Goal: Task Accomplishment & Management: Manage account settings

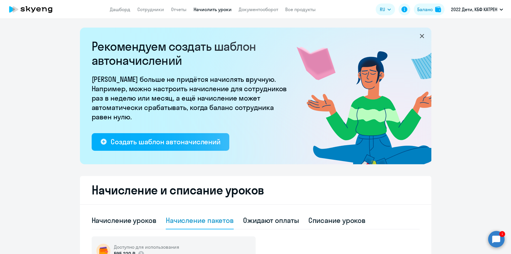
select select "50"
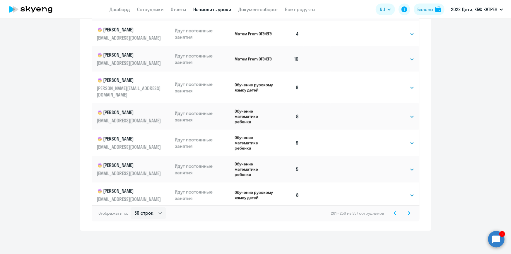
scroll to position [1118, 0]
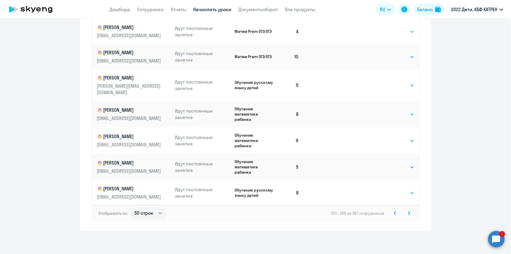
click at [408, 212] on icon at bounding box center [409, 212] width 2 height 3
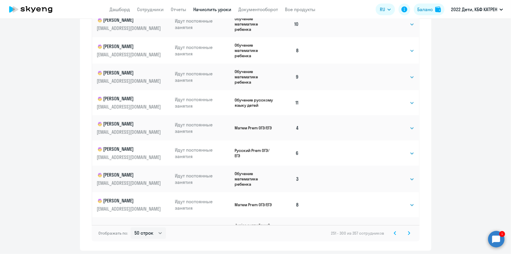
scroll to position [365, 0]
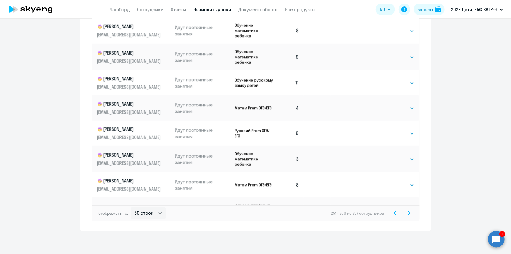
click at [408, 214] on svg-icon at bounding box center [409, 212] width 7 height 7
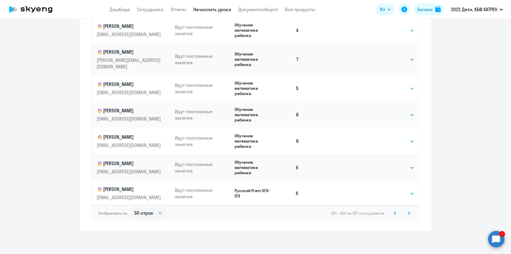
click at [407, 215] on svg-icon at bounding box center [409, 212] width 7 height 7
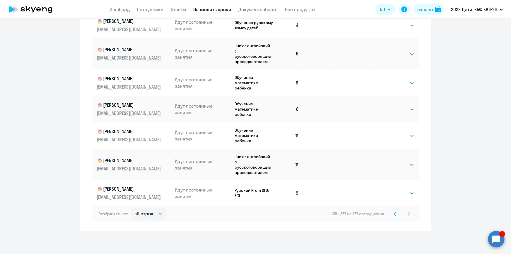
scroll to position [204, 0]
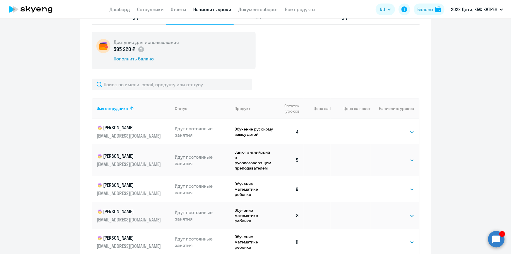
click at [498, 240] on circle at bounding box center [496, 239] width 16 height 16
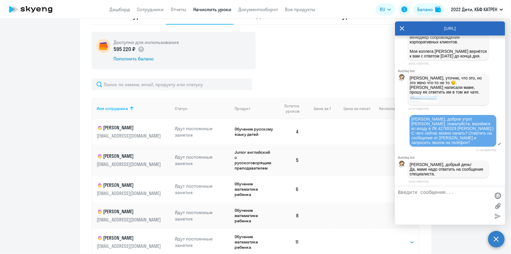
scroll to position [21185, 0]
click at [424, 103] on img at bounding box center [424, 98] width 29 height 8
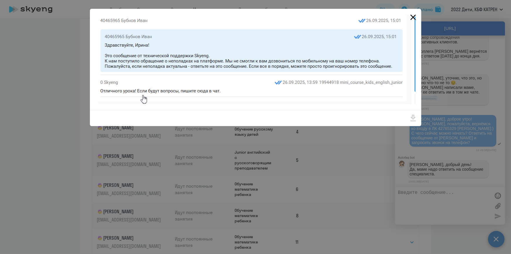
click at [411, 16] on icon "Close" at bounding box center [413, 17] width 9 height 9
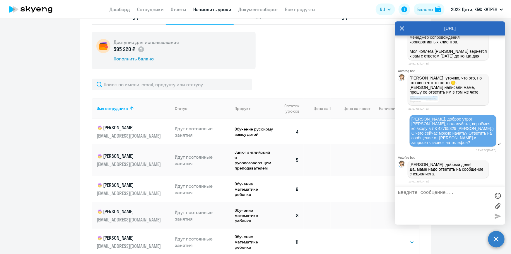
scroll to position [21216, 0]
click at [425, 94] on img at bounding box center [424, 98] width 29 height 8
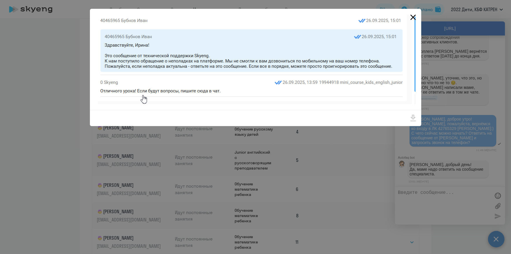
click at [413, 17] on icon "Close" at bounding box center [413, 18] width 6 height 6
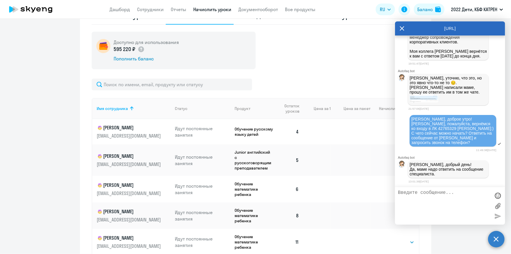
click at [425, 94] on img at bounding box center [424, 98] width 29 height 8
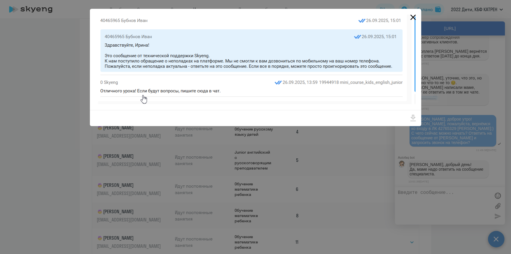
drag, startPoint x: 415, startPoint y: 16, endPoint x: 415, endPoint y: 19, distance: 3.0
click at [415, 17] on icon "Close" at bounding box center [413, 17] width 9 height 9
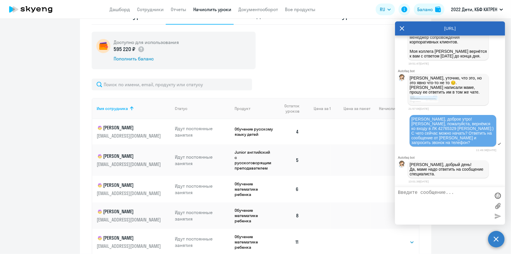
click at [436, 197] on textarea at bounding box center [444, 206] width 93 height 32
drag, startPoint x: 408, startPoint y: 192, endPoint x: 400, endPoint y: 193, distance: 8.5
click at [400, 193] on textarea "РУ дала снова задачу:)" at bounding box center [444, 206] width 93 height 32
click at [460, 192] on textarea "[PERSON_NAME] снова задачу:)" at bounding box center [444, 206] width 93 height 32
drag, startPoint x: 462, startPoint y: 193, endPoint x: 390, endPoint y: 193, distance: 72.1
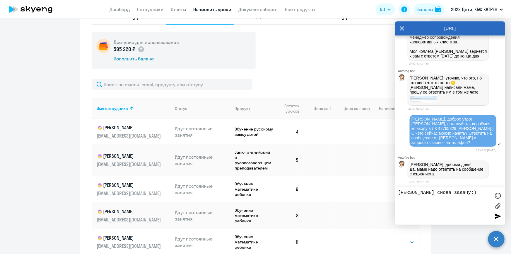
click at [391, 193] on body "Дашборд Сотрудники Отчеты Начислить уроки Документооборот Все продукты Дашборд …" at bounding box center [255, 127] width 511 height 254
type textarea "Написала ..."
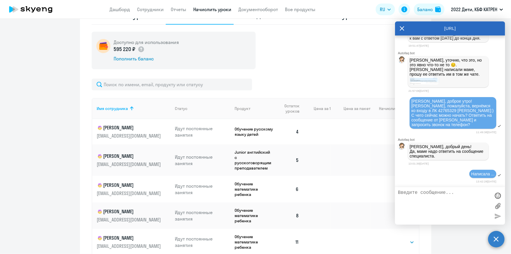
scroll to position [21233, 0]
paste textarea "42765483"
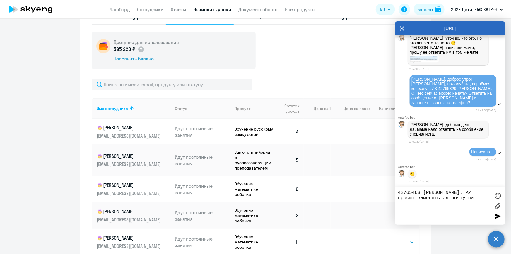
scroll to position [21257, 0]
paste textarea "[EMAIL_ADDRESS]. ru"
type textarea "42765483 [PERSON_NAME]. РУ просит заменить эл.почту на [EMAIL_ADDRESS]. ru. И н…"
click at [500, 217] on div at bounding box center [498, 216] width 9 height 9
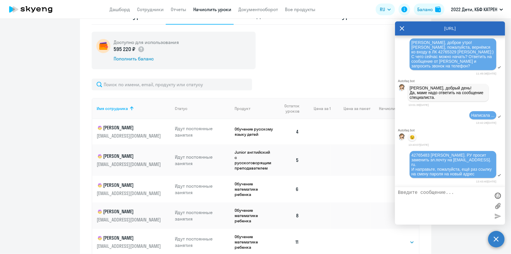
scroll to position [21187, 0]
click at [423, 26] on img at bounding box center [424, 22] width 29 height 8
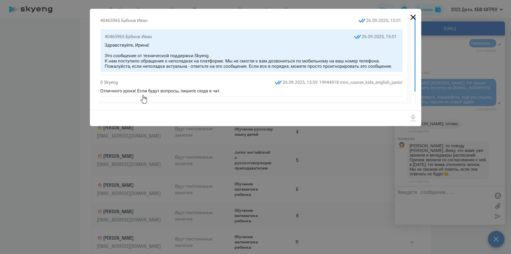
click at [412, 17] on icon "Close" at bounding box center [413, 18] width 6 height 6
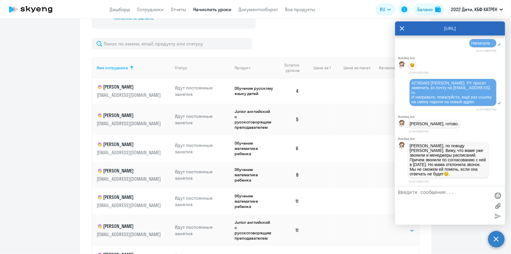
scroll to position [178, 0]
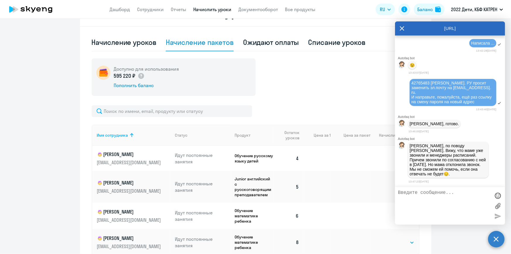
click at [432, 196] on textarea at bounding box center [444, 206] width 93 height 32
click at [444, 191] on textarea "да, мама действильно," at bounding box center [444, 206] width 93 height 32
click at [468, 195] on textarea "да, мама действительно," at bounding box center [444, 206] width 93 height 32
type textarea "да, мама действительно, отклоняет звонки. Я попросила этого не делать некоторое…"
click at [494, 217] on div at bounding box center [498, 216] width 9 height 9
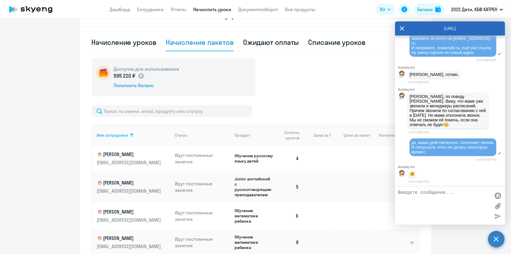
scroll to position [21418, 0]
click at [441, 72] on div "[PERSON_NAME], готово." at bounding box center [434, 74] width 53 height 8
drag, startPoint x: 441, startPoint y: 72, endPoint x: 421, endPoint y: 70, distance: 20.6
click at [441, 72] on div "[PERSON_NAME], готово." at bounding box center [434, 74] width 53 height 8
click at [420, 73] on p "[PERSON_NAME], готово." at bounding box center [434, 74] width 49 height 5
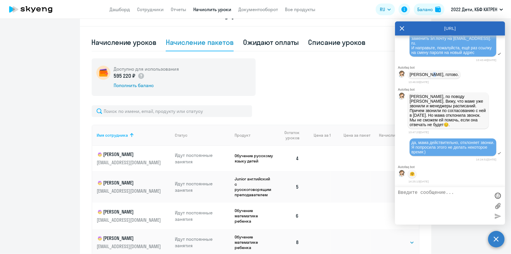
drag, startPoint x: 420, startPoint y: 73, endPoint x: 428, endPoint y: 69, distance: 8.9
click at [428, 72] on p "[PERSON_NAME], готово." at bounding box center [434, 74] width 49 height 5
click at [453, 74] on div "[PERSON_NAME], готово." at bounding box center [450, 74] width 110 height 11
click at [142, 8] on link "Сотрудники" at bounding box center [150, 9] width 27 height 6
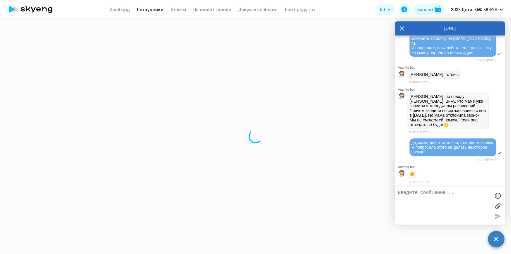
select select "30"
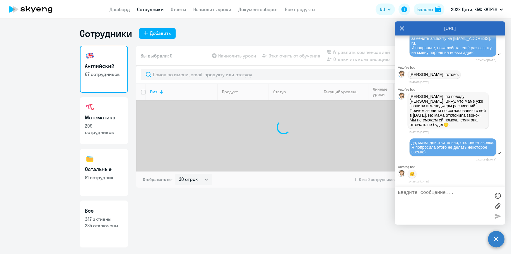
click at [108, 216] on p "347 активны" at bounding box center [104, 219] width 38 height 6
select select "30"
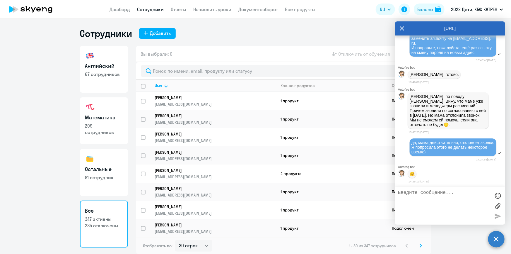
click at [422, 199] on textarea at bounding box center [444, 206] width 93 height 32
drag, startPoint x: 405, startPoint y: 197, endPoint x: 400, endPoint y: 199, distance: 5.6
click at [400, 199] on textarea "[PERSON_NAME], пока ждём звонок с РУ [PERSON_NAME]" at bounding box center [444, 206] width 93 height 32
click at [433, 196] on textarea "[PERSON_NAME], пока ждём звонок с РУ [PERSON_NAME]" at bounding box center [444, 206] width 93 height 32
drag, startPoint x: 446, startPoint y: 196, endPoint x: 451, endPoint y: 201, distance: 7.1
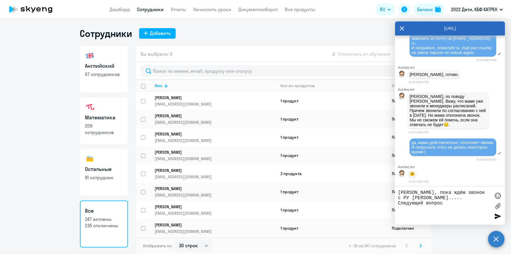
click at [451, 201] on textarea "[PERSON_NAME], пока ждём звонок с РУ [PERSON_NAME]..... Следующий вопрос" at bounding box center [444, 206] width 93 height 32
click at [437, 205] on textarea "[PERSON_NAME], пока ждём звонок с РУ [PERSON_NAME]....." at bounding box center [444, 206] width 93 height 32
click at [458, 198] on textarea "[PERSON_NAME], пока ждём звонок с РУ [PERSON_NAME]....." at bounding box center [444, 206] width 93 height 32
paste textarea "42380205"
paste textarea "[PERSON_NAME]"
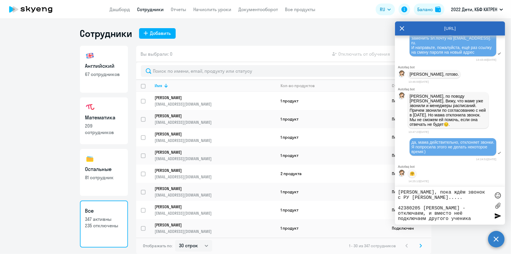
drag, startPoint x: 475, startPoint y: 218, endPoint x: 451, endPoint y: 218, distance: 24.6
click at [451, 218] on textarea "[PERSON_NAME], пока ждём звонок с РУ [PERSON_NAME]..... 42380205 [PERSON_NAME] …" at bounding box center [444, 206] width 93 height 32
paste textarea "[PERSON_NAME]"
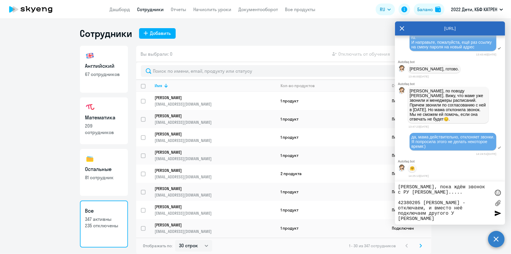
click at [452, 214] on textarea "[PERSON_NAME], пока ждём звонок с РУ [PERSON_NAME]..... 42380205 [PERSON_NAME] …" at bounding box center [444, 202] width 93 height 37
click at [451, 222] on div "[PERSON_NAME], пока ждём звонок с РУ [PERSON_NAME]..... 42380205 [PERSON_NAME] …" at bounding box center [450, 202] width 110 height 43
click at [451, 220] on textarea "[PERSON_NAME], пока ждём звонок с РУ [PERSON_NAME]..... 42380205 [PERSON_NAME] …" at bounding box center [444, 202] width 93 height 37
click at [448, 220] on textarea "[PERSON_NAME], пока ждём звонок с РУ [PERSON_NAME]..... 42380205 [PERSON_NAME] …" at bounding box center [444, 202] width 93 height 37
click at [452, 212] on textarea "[PERSON_NAME], пока ждём звонок с РУ [PERSON_NAME]..... 42380205 [PERSON_NAME] …" at bounding box center [444, 202] width 93 height 37
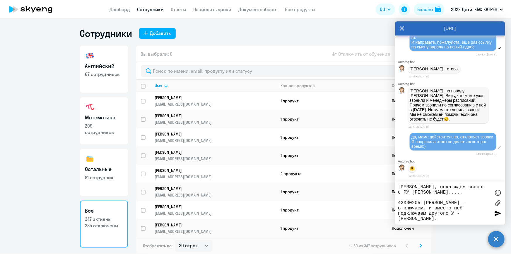
click at [454, 219] on textarea "[PERSON_NAME], пока ждём звонок с РУ [PERSON_NAME]..... 42380205 [PERSON_NAME] …" at bounding box center [444, 202] width 93 height 37
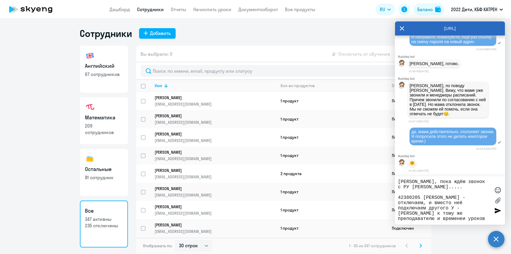
click at [463, 220] on textarea "[PERSON_NAME], пока ждём звонок с РУ [PERSON_NAME]..... 42380205 [PERSON_NAME] …" at bounding box center [444, 200] width 93 height 42
click at [444, 220] on textarea "[PERSON_NAME], пока ждём звонок с РУ [PERSON_NAME]..... 42380205 [PERSON_NAME] …" at bounding box center [444, 200] width 93 height 42
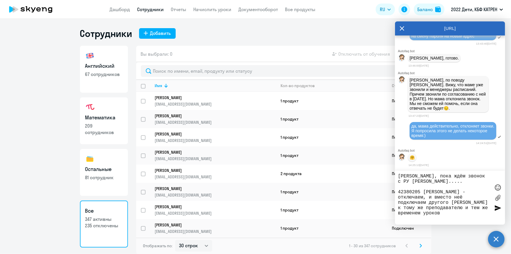
drag, startPoint x: 463, startPoint y: 214, endPoint x: 464, endPoint y: 220, distance: 6.2
click at [464, 220] on textarea "[PERSON_NAME], пока ждём звонок с РУ [PERSON_NAME]..... 42380205 [PERSON_NAME] …" at bounding box center [444, 197] width 93 height 48
click at [436, 214] on textarea "[PERSON_NAME], пока ждём звонок с РУ [PERSON_NAME]..... 42380205 [PERSON_NAME] …" at bounding box center [444, 197] width 93 height 48
paste textarea "11700815 [PERSON_NAME]"
click at [434, 214] on textarea "[PERSON_NAME], пока ждём звонок с РУ [PERSON_NAME]..... 42380205 [PERSON_NAME] …" at bounding box center [444, 197] width 93 height 48
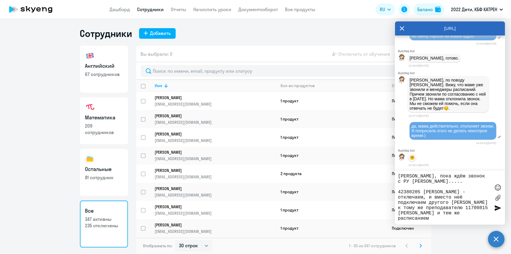
click at [438, 212] on textarea "[PERSON_NAME], пока ждём звонок с РУ [PERSON_NAME]..... 42380205 [PERSON_NAME] …" at bounding box center [444, 197] width 93 height 48
click at [478, 219] on textarea "[PERSON_NAME], пока ждём звонок с РУ [PERSON_NAME]..... 42380205 [PERSON_NAME] …" at bounding box center [444, 197] width 93 height 48
click at [475, 219] on textarea "[PERSON_NAME], пока ждём звонок с РУ [PERSON_NAME]..... 42380205 [PERSON_NAME] …" at bounding box center [444, 197] width 93 height 48
type textarea "[PERSON_NAME], пока ждём звонок с РУ [PERSON_NAME]..... 42380205 [PERSON_NAME] …"
click at [499, 208] on div at bounding box center [498, 207] width 9 height 9
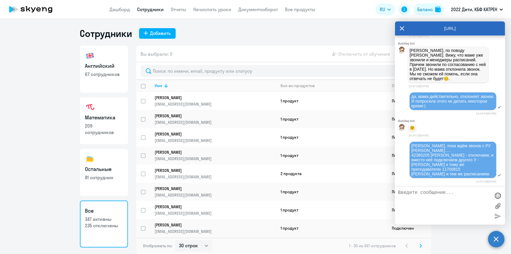
scroll to position [21470, 0]
drag, startPoint x: 436, startPoint y: 197, endPoint x: 438, endPoint y: 193, distance: 3.8
click at [435, 197] on textarea at bounding box center [444, 206] width 93 height 32
type textarea "О"
click at [463, 199] on textarea "Мои действия: я сейчас отключаю (запрашиваю)на плат" at bounding box center [444, 206] width 93 height 32
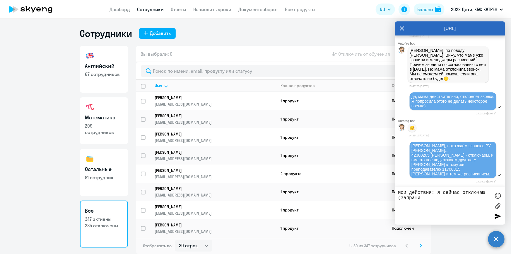
drag, startPoint x: 438, startPoint y: 192, endPoint x: 446, endPoint y: 200, distance: 11.2
click at [446, 200] on textarea "Мои действия: я сейчас отключаю (запраши" at bounding box center [444, 206] width 93 height 32
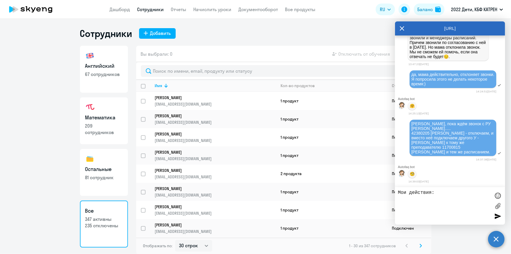
scroll to position [21493, 0]
type textarea "М"
type textarea "[PERSON_NAME]"
click at [449, 199] on textarea "у них совпадает всё, и класс и предмет и время. Дети из одной семьи." at bounding box center [444, 206] width 93 height 32
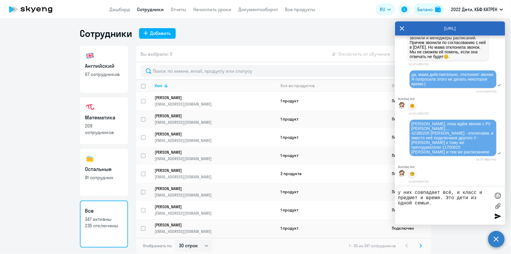
click at [446, 202] on textarea "у них совпадает всё, и класс и предмет и время. Это дети из одной семьи." at bounding box center [444, 206] width 93 height 32
type textarea "у них совпадает всё, и класс и предмет и время. Это дети из одной семьи, только…"
click at [499, 217] on div at bounding box center [498, 216] width 9 height 9
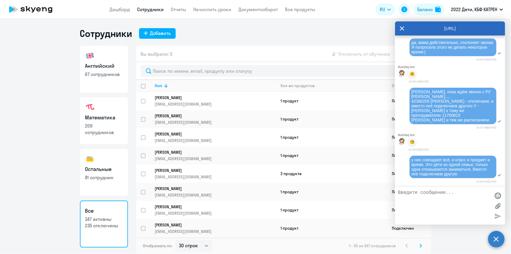
scroll to position [21525, 0]
click at [454, 198] on textarea at bounding box center [444, 206] width 93 height 32
click at [447, 195] on textarea at bounding box center [444, 206] width 93 height 32
type textarea "[PERSON_NAME]"
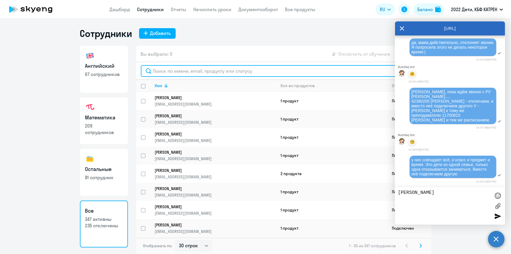
click at [210, 70] on input "text" at bounding box center [284, 71] width 286 height 12
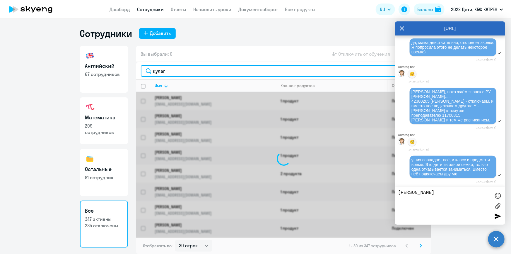
type input "кулаг"
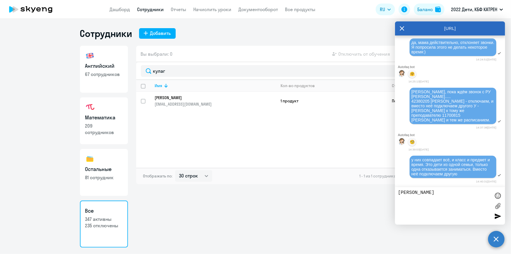
click at [422, 193] on textarea "[PERSON_NAME]" at bounding box center [444, 206] width 93 height 32
type textarea "[PERSON_NAME]"
type textarea "Я сейчас"
click at [144, 100] on input "select row 42380205" at bounding box center [147, 105] width 12 height 12
checkbox input "true"
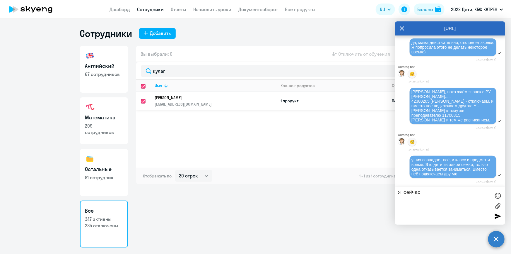
checkbox input "true"
click at [402, 27] on icon at bounding box center [402, 28] width 5 height 14
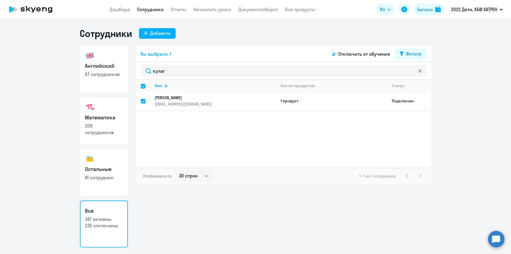
click at [143, 102] on input "deselect row 42380205" at bounding box center [147, 105] width 12 height 12
checkbox input "false"
click at [499, 238] on circle at bounding box center [496, 239] width 16 height 16
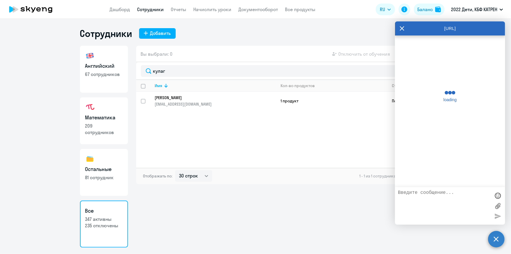
click at [497, 240] on circle at bounding box center [496, 239] width 16 height 16
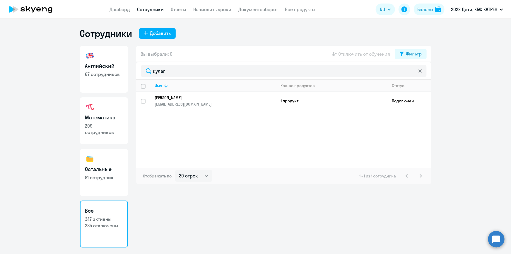
click at [497, 241] on circle at bounding box center [496, 239] width 16 height 16
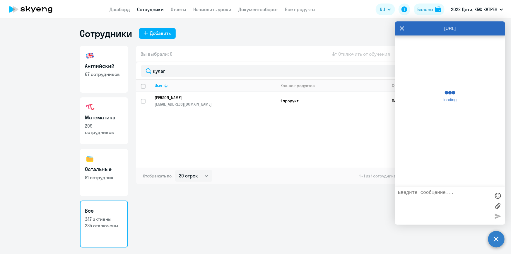
click at [433, 196] on textarea at bounding box center [444, 206] width 93 height 32
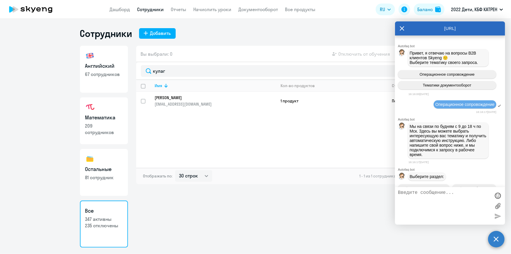
scroll to position [21523, 0]
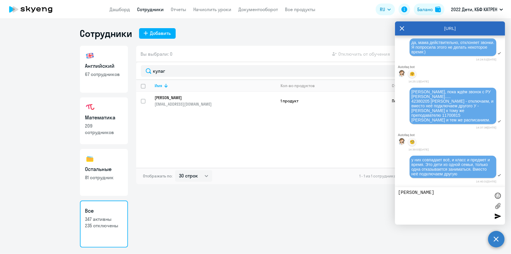
type textarea "[PERSON_NAME]"
click at [425, 197] on textarea "Мне нужно самой запрашивать отключеник [PERSON_NAME]" at bounding box center [444, 206] width 93 height 32
click at [466, 196] on textarea "Мне нужно самой запрашивать отключение [PERSON_NAME]" at bounding box center [444, 206] width 93 height 32
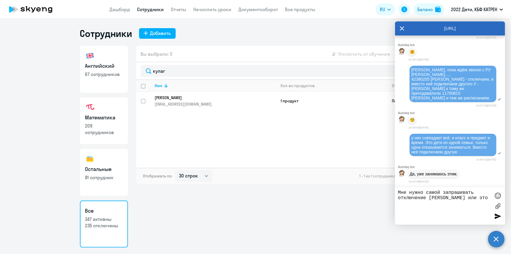
scroll to position [21547, 0]
click at [464, 196] on textarea "Мне нужно самой запрашивать отключение [PERSON_NAME] или это" at bounding box center [444, 206] width 93 height 32
click at [473, 200] on textarea "Мне нужно самой запрашивать отключение [PERSON_NAME] или это" at bounding box center [444, 206] width 93 height 32
drag, startPoint x: 478, startPoint y: 200, endPoint x: 469, endPoint y: 197, distance: 9.6
click at [469, 197] on textarea "Мне нужно самой запрашивать отключение [PERSON_NAME] или это" at bounding box center [444, 206] width 93 height 32
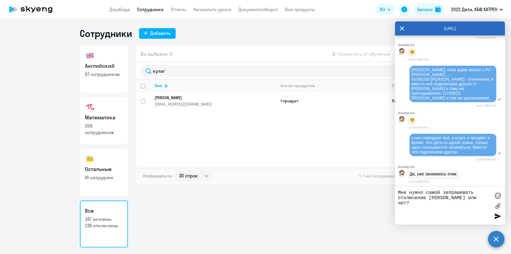
type textarea "Мне нужно самой запрашивать отключение [PERSON_NAME] или нет?"
click at [499, 217] on div at bounding box center [498, 216] width 9 height 9
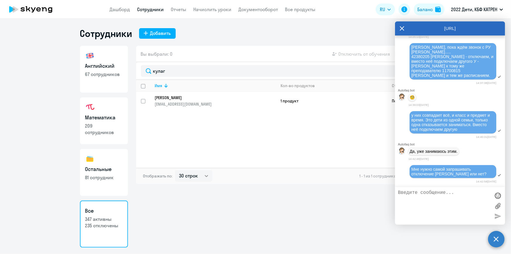
scroll to position [21570, 0]
click at [459, 198] on textarea at bounding box center [444, 206] width 93 height 32
click at [458, 197] on textarea at bounding box center [444, 206] width 93 height 32
type textarea "в"
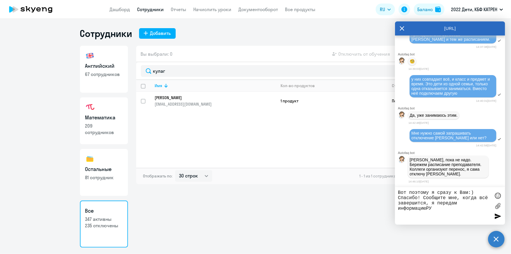
scroll to position [21580, 0]
click at [427, 209] on textarea "Вот поэтому я сразу к Вам:) Спасибо! Сообщите мне, когда всё завершится, я пере…" at bounding box center [444, 206] width 93 height 32
click at [438, 208] on textarea "Вот поэтому я сразу к Вам:) Спасибо! Сообщите мне, когда всё завершится, я пере…" at bounding box center [444, 206] width 93 height 32
type textarea "Вот поэтому я сразу к Вам:) Спасибо! Сообщите мне, когда всё завершится, я пере…"
click at [495, 215] on div at bounding box center [498, 216] width 9 height 9
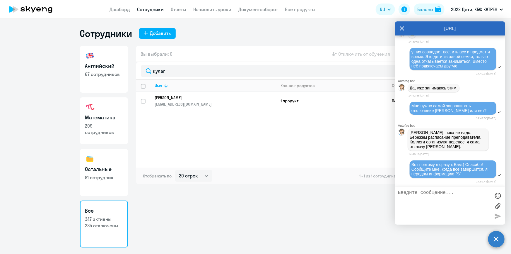
scroll to position [21634, 0]
click at [436, 199] on textarea at bounding box center [444, 206] width 93 height 32
click at [498, 195] on div at bounding box center [498, 195] width 9 height 9
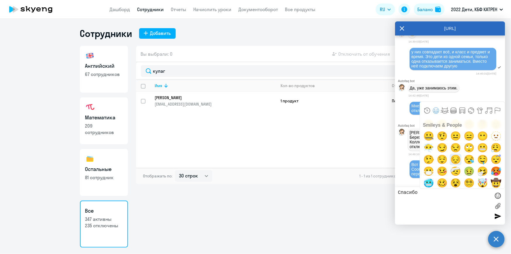
scroll to position [0, 0]
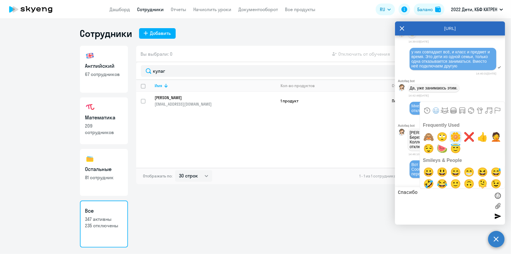
click at [452, 137] on span "🌼" at bounding box center [456, 137] width 14 height 12
type textarea "Спасибо 🌼"
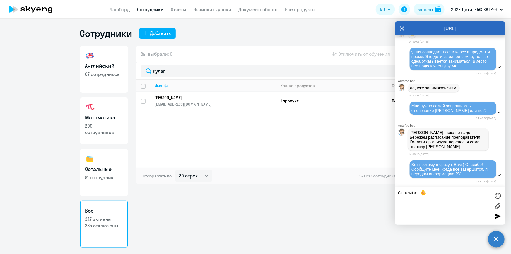
click at [498, 216] on div at bounding box center [498, 216] width 9 height 9
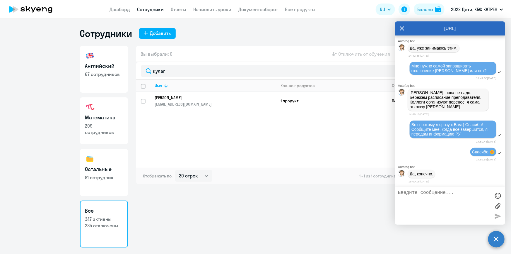
scroll to position [21675, 0]
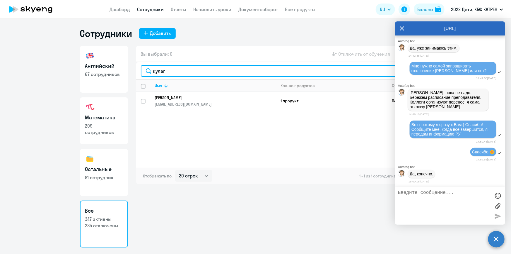
drag, startPoint x: 162, startPoint y: 71, endPoint x: 142, endPoint y: 71, distance: 19.9
click at [142, 71] on input "кулаг" at bounding box center [284, 71] width 286 height 12
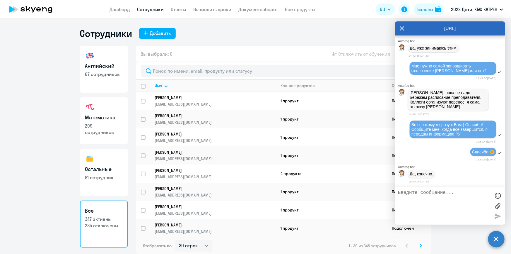
click at [429, 193] on textarea at bounding box center [444, 206] width 93 height 32
click at [119, 11] on link "Дашборд" at bounding box center [120, 9] width 21 height 6
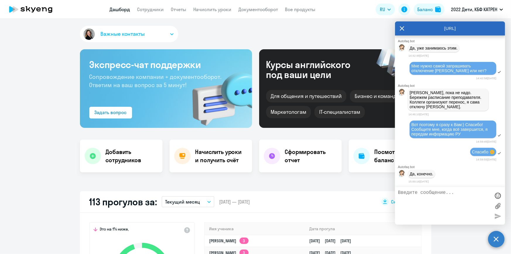
drag, startPoint x: 402, startPoint y: 29, endPoint x: 342, endPoint y: 76, distance: 76.3
click at [403, 29] on icon at bounding box center [402, 28] width 5 height 14
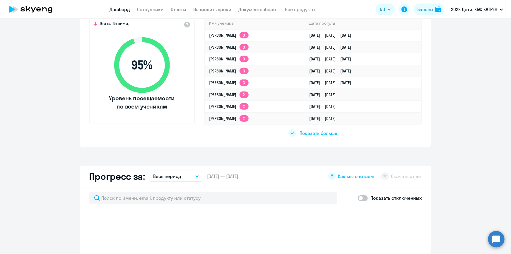
scroll to position [213, 0]
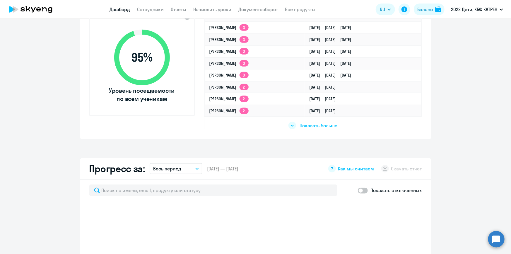
click at [323, 126] on span "Показать больше" at bounding box center [319, 125] width 38 height 6
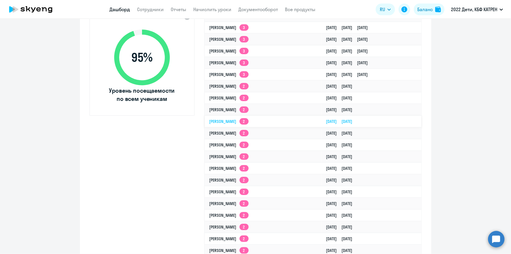
select select "30"
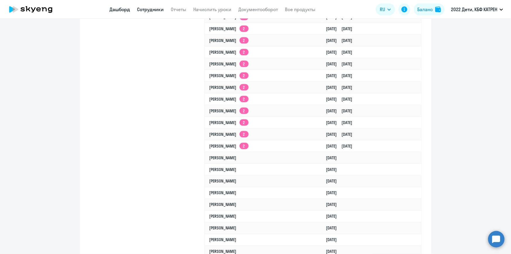
click at [154, 11] on link "Сотрудники" at bounding box center [150, 9] width 27 height 6
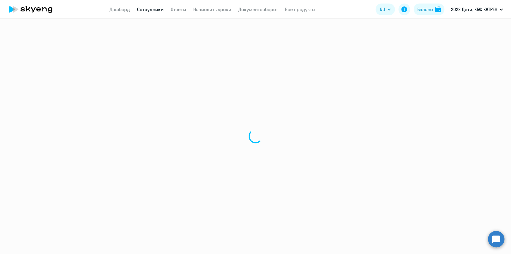
select select "30"
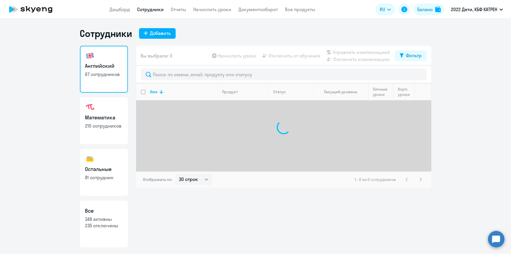
click at [110, 225] on p "235 отключены" at bounding box center [104, 225] width 38 height 6
select select "30"
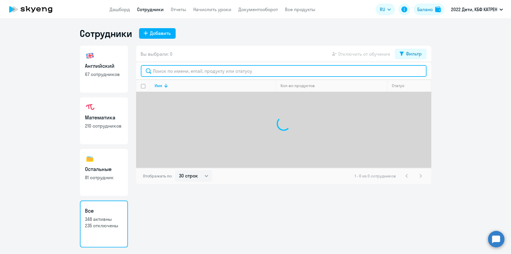
click at [187, 69] on input "text" at bounding box center [284, 71] width 286 height 12
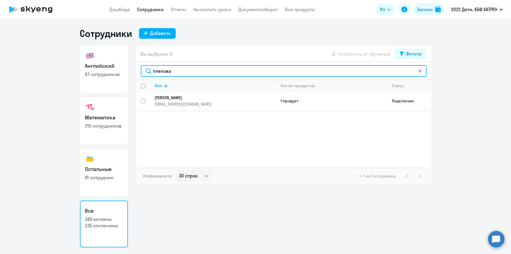
type input "плехова"
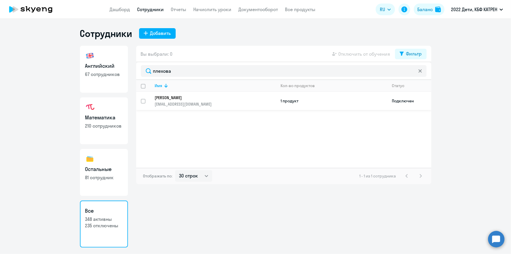
click at [191, 98] on p "[PERSON_NAME]" at bounding box center [211, 97] width 113 height 5
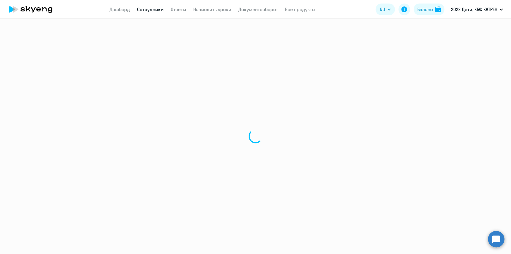
select select "english"
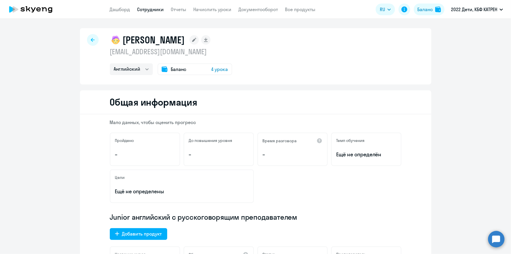
click at [146, 10] on link "Сотрудники" at bounding box center [150, 9] width 27 height 6
select select "30"
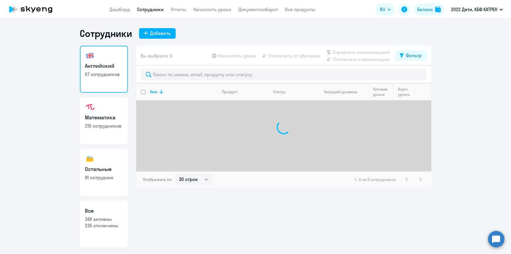
click at [110, 211] on h3 "Все" at bounding box center [104, 211] width 38 height 8
select select "30"
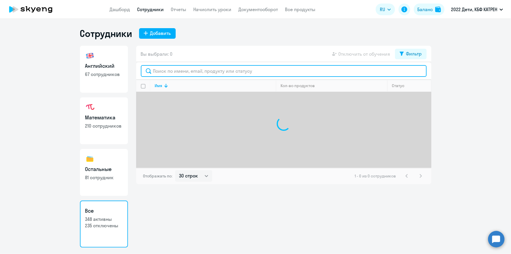
click at [197, 72] on input "text" at bounding box center [284, 71] width 286 height 12
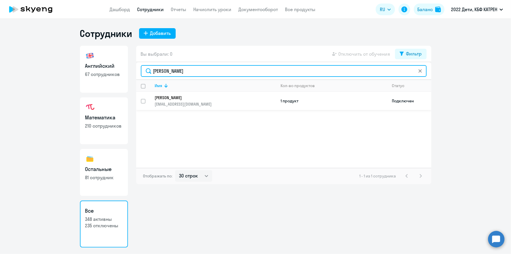
type input "[PERSON_NAME]"
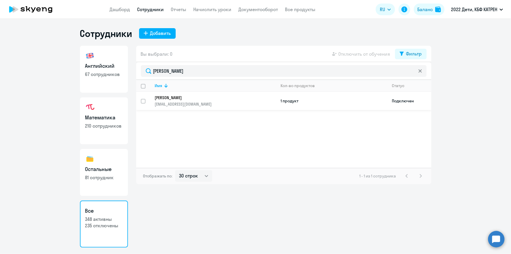
click at [203, 96] on p "[PERSON_NAME]" at bounding box center [211, 97] width 113 height 5
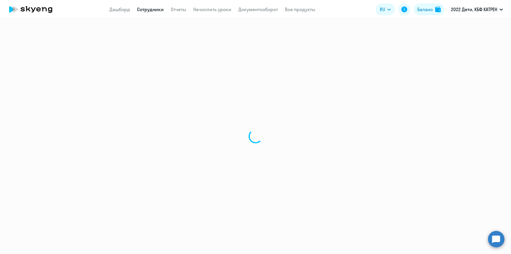
select select "math"
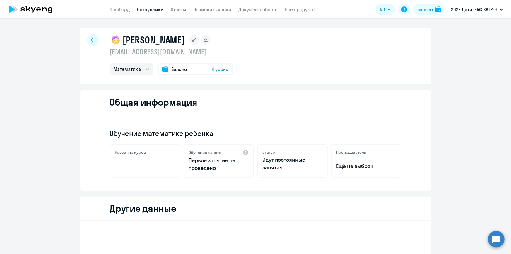
click at [149, 3] on app-header "Дашборд Сотрудники Отчеты Начислить уроки Документооборот Все продукты Дашборд …" at bounding box center [255, 9] width 511 height 19
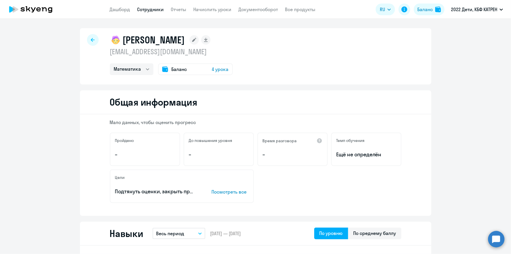
select select "30"
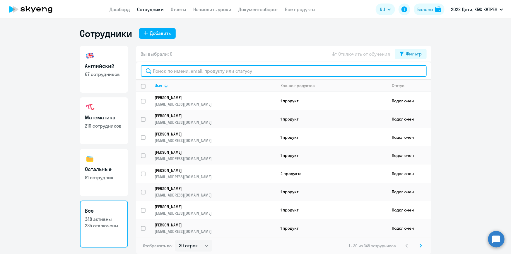
click at [187, 75] on input "text" at bounding box center [284, 71] width 286 height 12
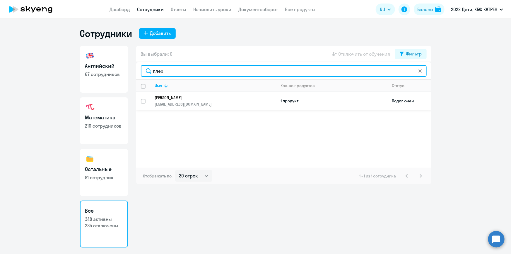
type input "плех"
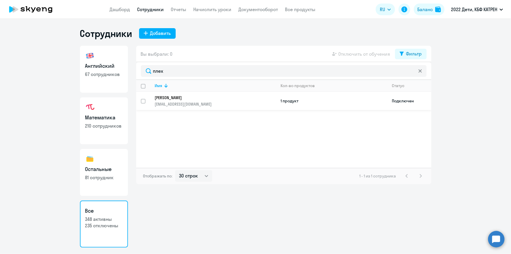
click at [191, 99] on p "[PERSON_NAME]" at bounding box center [211, 97] width 113 height 5
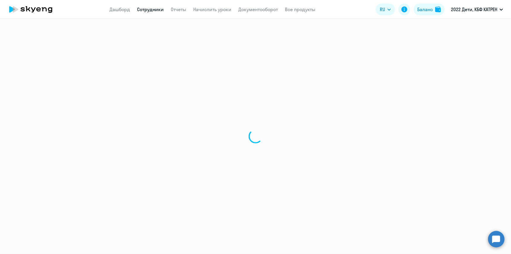
select select "english"
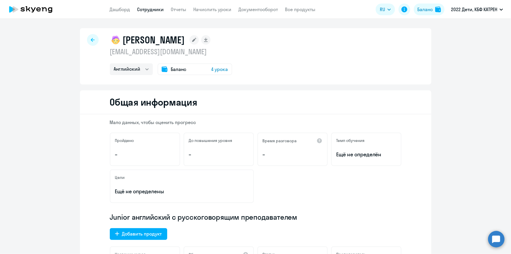
select select "30"
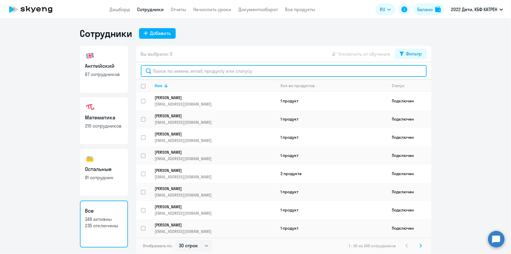
click at [214, 71] on input "text" at bounding box center [284, 71] width 286 height 12
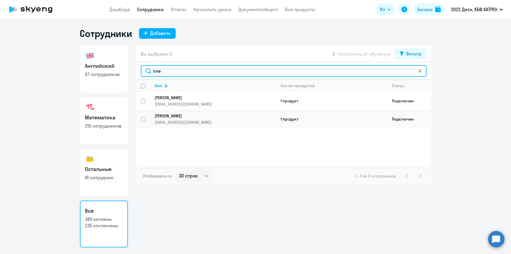
type input "пле"
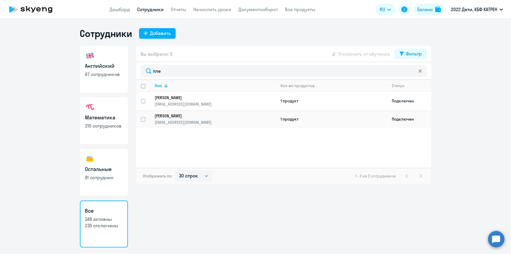
click at [143, 100] on input "select row 15629231" at bounding box center [147, 105] width 12 height 12
checkbox input "true"
click at [371, 53] on span "Отключить от обучения" at bounding box center [365, 53] width 52 height 7
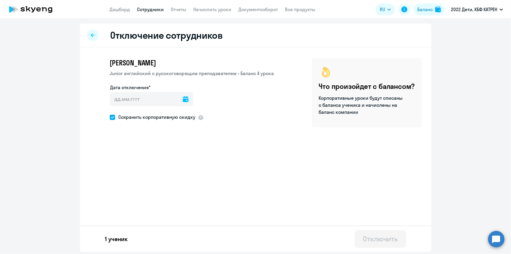
click at [183, 100] on icon at bounding box center [186, 99] width 6 height 6
click at [130, 202] on span "30" at bounding box center [130, 201] width 11 height 11
type input "[DATE]"
drag, startPoint x: 114, startPoint y: 115, endPoint x: 122, endPoint y: 120, distance: 9.8
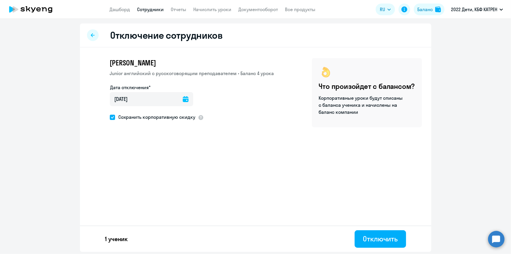
click at [114, 115] on span at bounding box center [112, 117] width 5 height 5
click at [110, 117] on input "Сохранить корпоративную скидку" at bounding box center [110, 117] width 0 height 0
checkbox input "false"
click at [377, 237] on div "Отключить" at bounding box center [380, 238] width 35 height 9
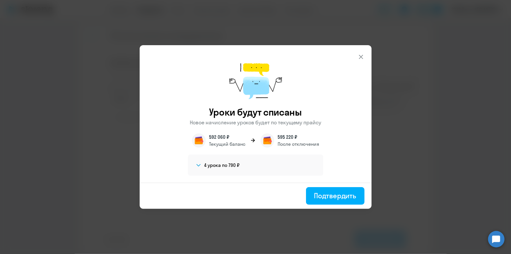
click at [322, 197] on div "Подтвердить" at bounding box center [335, 195] width 42 height 9
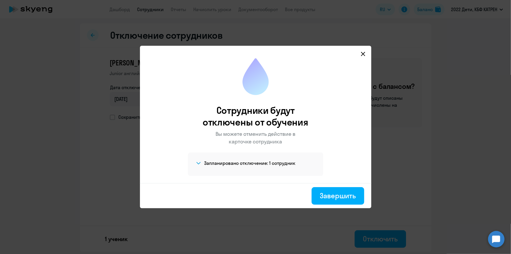
click at [320, 195] on div "Завершить" at bounding box center [338, 195] width 36 height 9
select select "30"
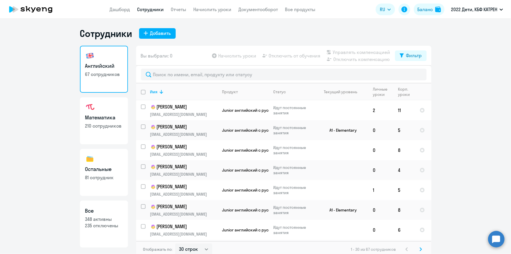
drag, startPoint x: 106, startPoint y: 231, endPoint x: 112, endPoint y: 222, distance: 10.9
click at [106, 231] on link "Все 348 активны 235 отключены" at bounding box center [104, 223] width 48 height 47
select select "30"
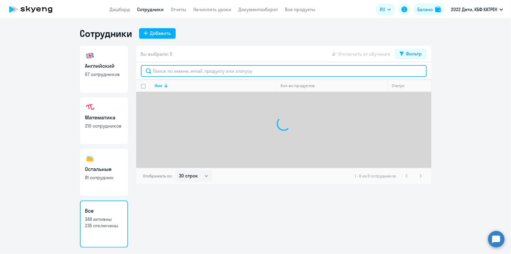
click at [173, 70] on input "text" at bounding box center [284, 71] width 286 height 12
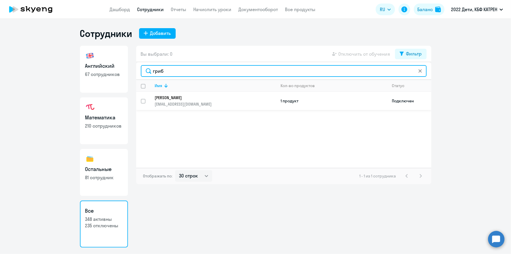
type input "гриб"
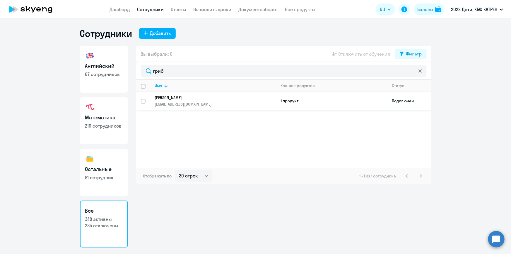
click at [171, 97] on p "[PERSON_NAME]" at bounding box center [211, 97] width 113 height 5
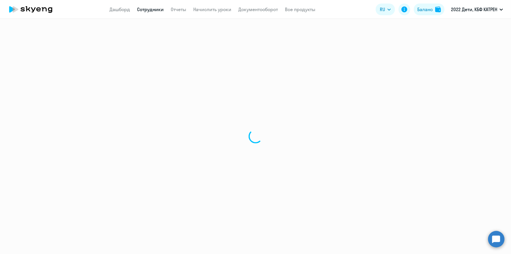
select select "english"
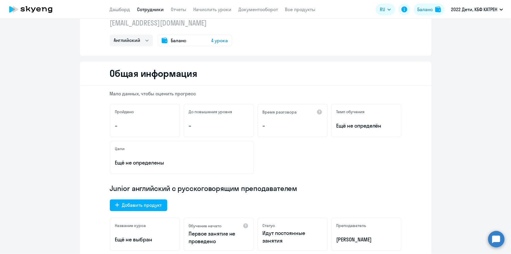
scroll to position [133, 0]
